Goal: Task Accomplishment & Management: Manage account settings

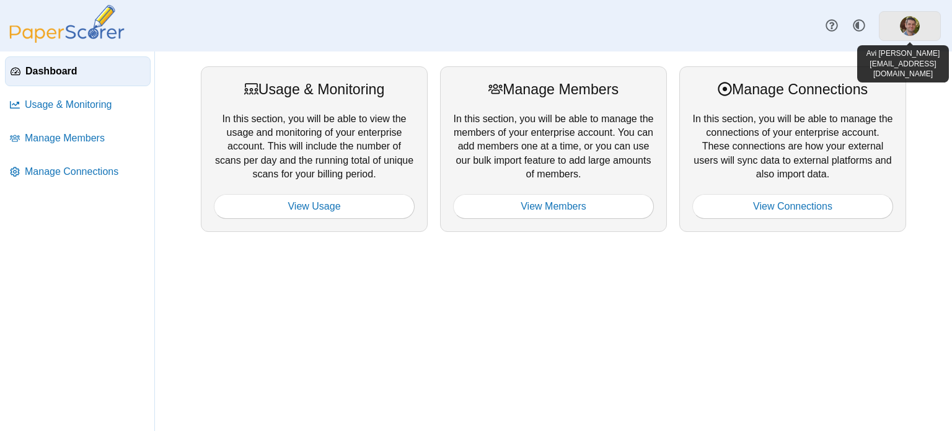
click at [904, 27] on img at bounding box center [909, 26] width 20 height 20
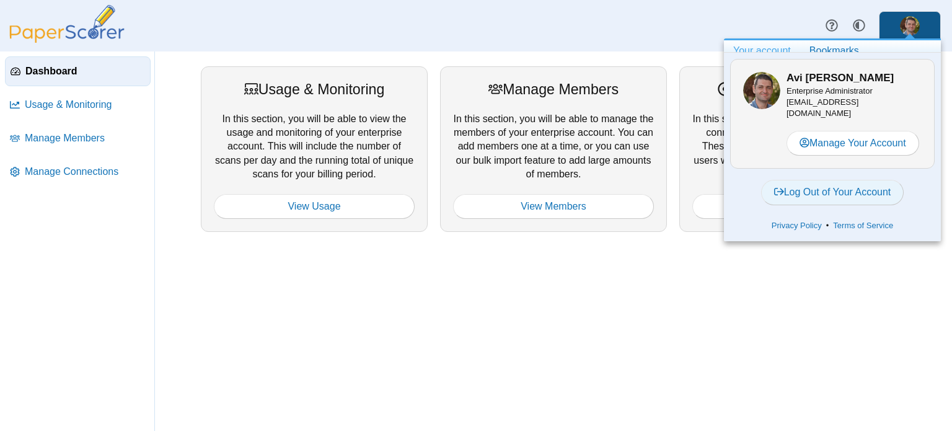
click at [838, 191] on link "Log Out of Your Account" at bounding box center [832, 192] width 143 height 25
